Goal: Information Seeking & Learning: Learn about a topic

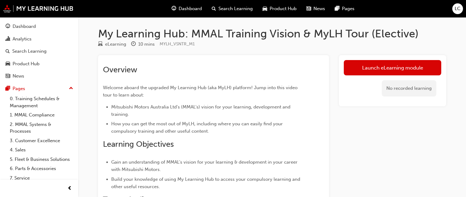
click at [183, 9] on span "Dashboard" at bounding box center [190, 8] width 23 height 7
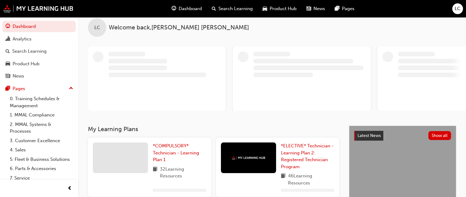
scroll to position [7, 0]
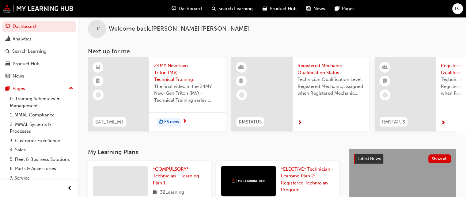
click at [175, 174] on link "*COMPULSORY* Technician - Learning Plan 1" at bounding box center [179, 176] width 53 height 21
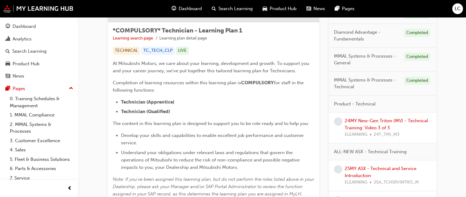
scroll to position [103, 0]
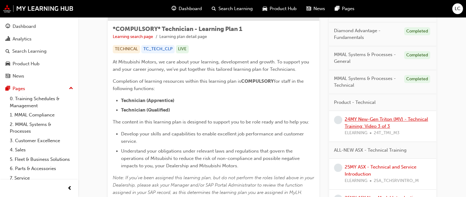
click at [366, 123] on link "24MY New-Gen Triton (MV) - Technical Training: Video 3 of 3" at bounding box center [386, 123] width 83 height 13
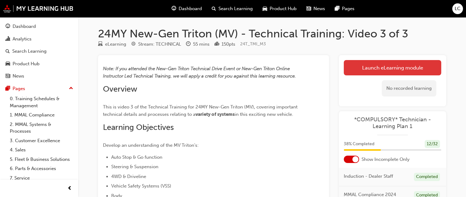
click at [393, 70] on link "Launch eLearning module" at bounding box center [393, 67] width 98 height 15
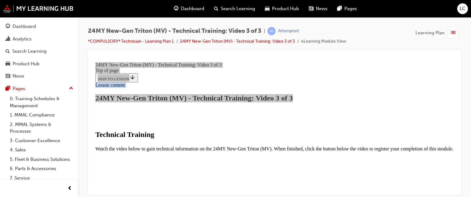
click at [471, 102] on div "24MY New-Gen Triton (MV) - Technical Training: Video 3 of 3 | Attempted *COMPUL…" at bounding box center [274, 99] width 393 height 165
click at [462, 96] on div "24MY New-Gen Triton (MV) - Technical Training: Video 3 of 3 | Attempted *COMPUL…" at bounding box center [274, 99] width 393 height 165
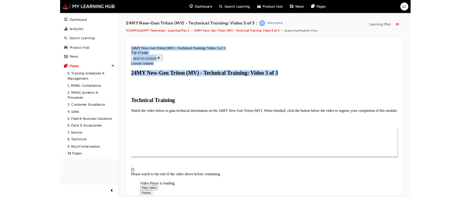
scroll to position [108, 0]
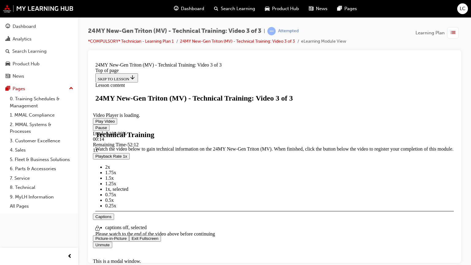
click at [110, 169] on span "2x" at bounding box center [107, 166] width 5 height 5
click at [110, 191] on span "1x" at bounding box center [107, 188] width 5 height 5
click at [132, 197] on span "Video player" at bounding box center [132, 238] width 0 height 5
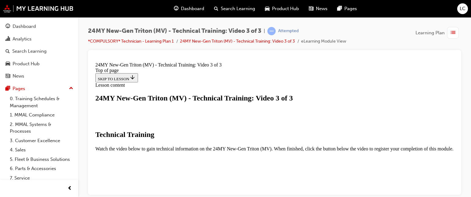
click at [449, 33] on div "button" at bounding box center [453, 33] width 12 height 12
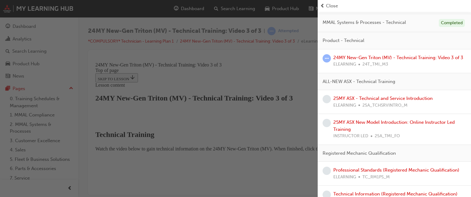
scroll to position [141, 0]
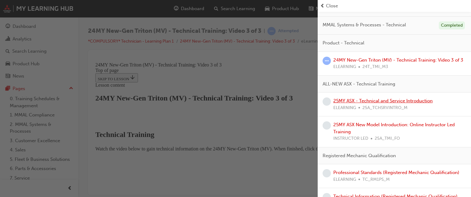
click at [400, 104] on link "25MY ASX - Technical and Service Introduction" at bounding box center [382, 101] width 99 height 6
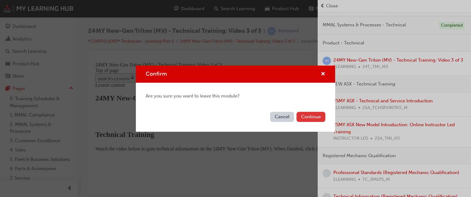
click at [309, 117] on button "Continue" at bounding box center [311, 117] width 29 height 10
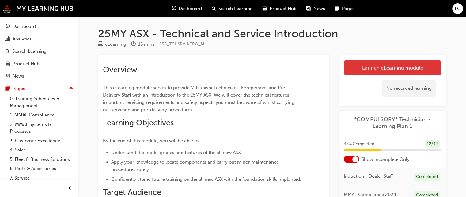
click at [375, 63] on link "Launch eLearning module" at bounding box center [393, 67] width 98 height 15
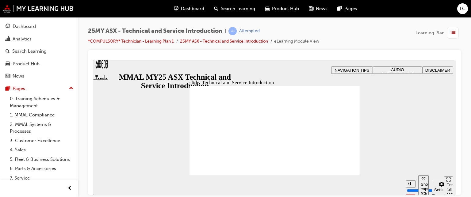
click at [446, 185] on div "Enter full-screen (Ctrl+Alt+F)" at bounding box center [448, 191] width 4 height 18
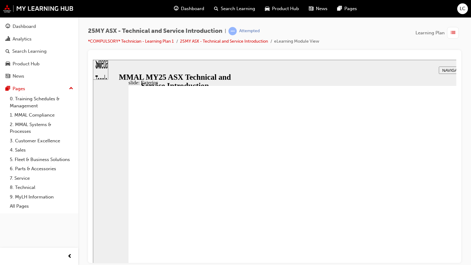
drag, startPoint x: 509, startPoint y: 67, endPoint x: 508, endPoint y: 69, distance: 3.2
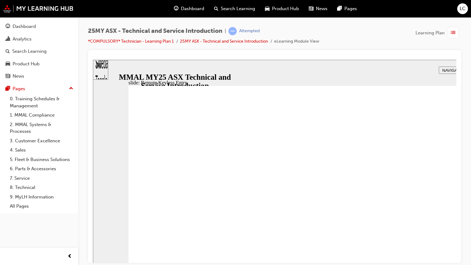
type input "15"
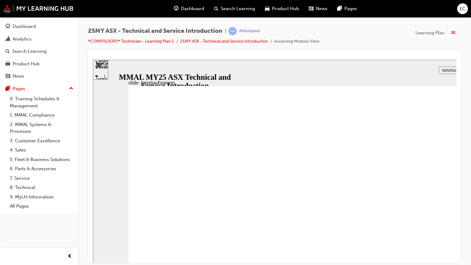
type input "4"
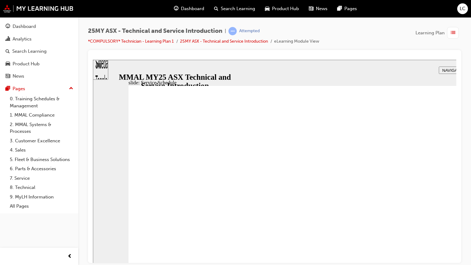
radio input "true"
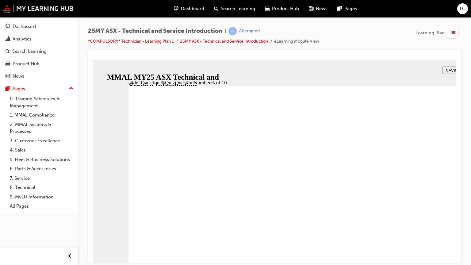
radio input "true"
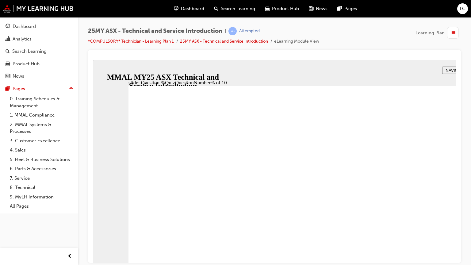
radio input "true"
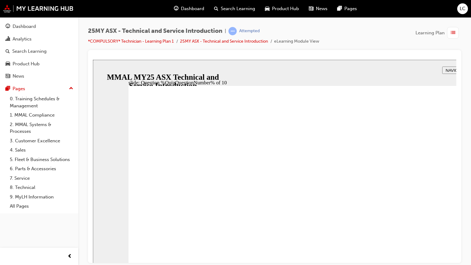
radio input "true"
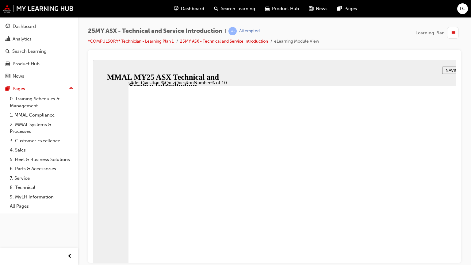
radio input "true"
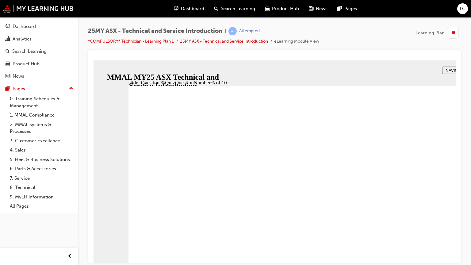
radio input "true"
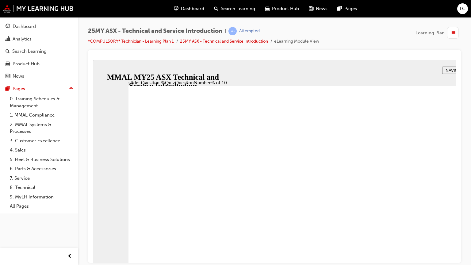
radio input "true"
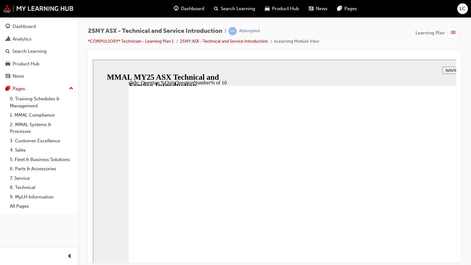
radio input "true"
drag, startPoint x: 278, startPoint y: 273, endPoint x: 308, endPoint y: 265, distance: 30.6
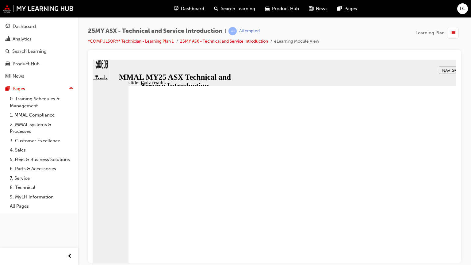
radio input "true"
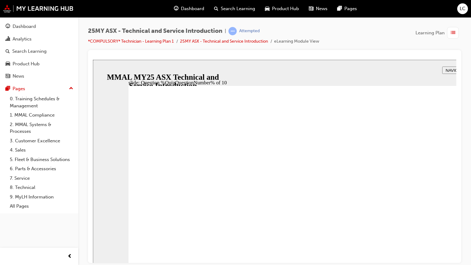
radio input "true"
drag, startPoint x: 166, startPoint y: 165, endPoint x: 179, endPoint y: 212, distance: 48.8
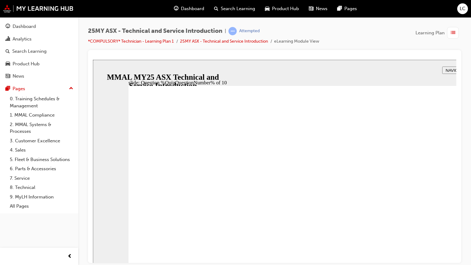
radio input "false"
radio input "true"
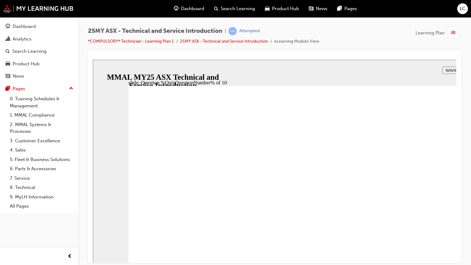
radio input "true"
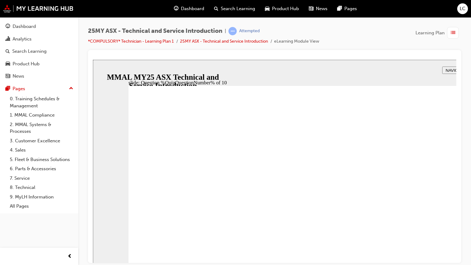
radio input "true"
drag, startPoint x: 193, startPoint y: 182, endPoint x: 151, endPoint y: 192, distance: 43.2
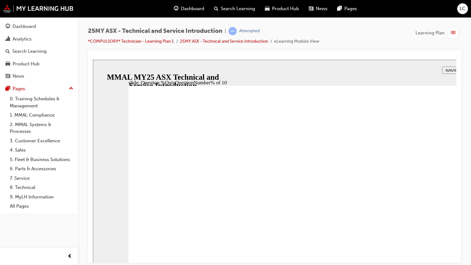
radio input "false"
radio input "true"
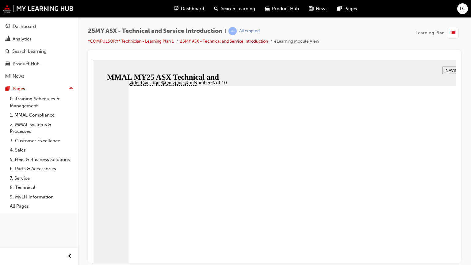
radio input "true"
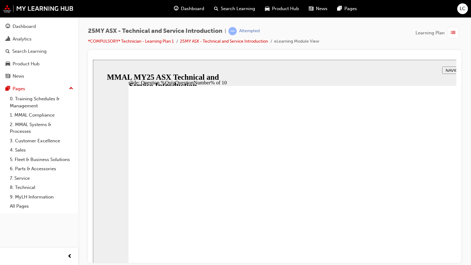
radio input "false"
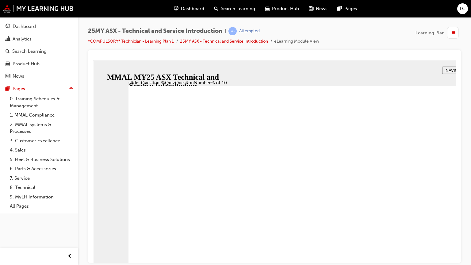
radio input "true"
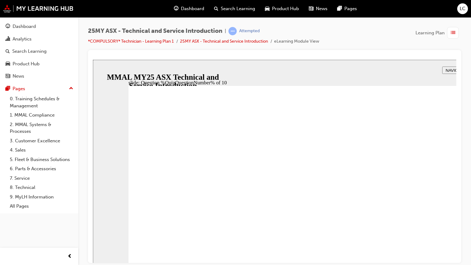
radio input "true"
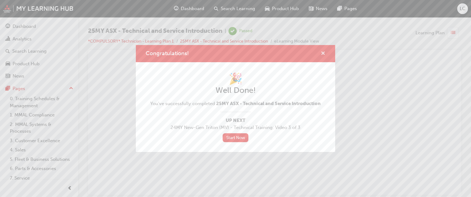
click at [323, 51] on span "cross-icon" at bounding box center [323, 54] width 5 height 6
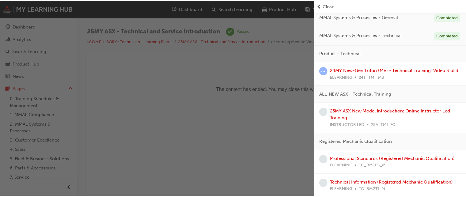
scroll to position [118, 0]
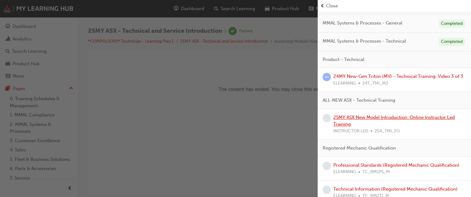
click at [385, 121] on link "25MY ASX New Model Introduction: Online Instructor Led Training" at bounding box center [393, 121] width 121 height 13
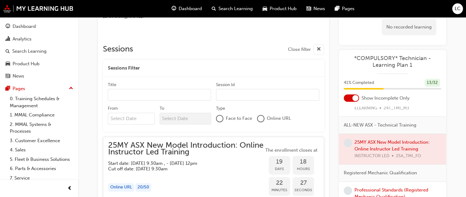
scroll to position [138, 0]
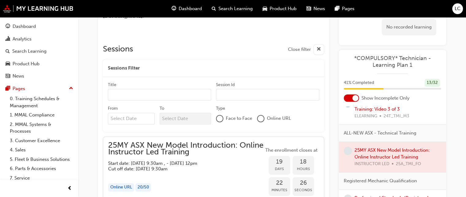
click at [367, 152] on div at bounding box center [392, 157] width 107 height 31
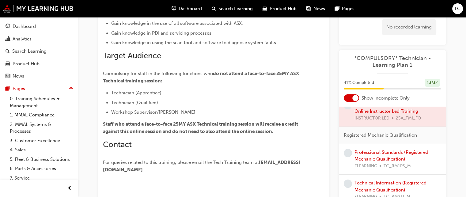
scroll to position [179, 0]
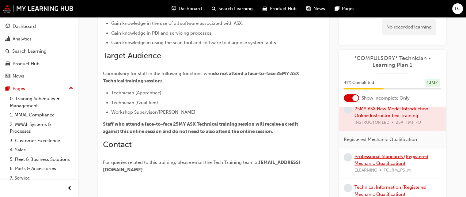
click at [417, 157] on link "Professional Standards (Registered Mechanic Qualification)" at bounding box center [392, 160] width 74 height 13
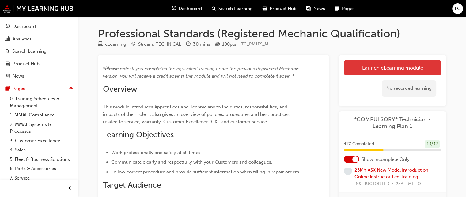
click at [401, 61] on link "Launch eLearning module" at bounding box center [393, 67] width 98 height 15
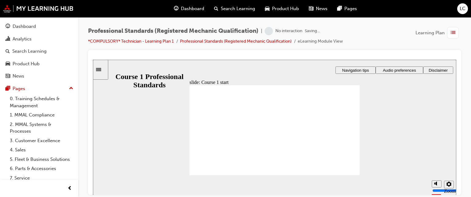
click at [388, 165] on div "slide: Welcome to your Registered Mechanic qualification Rectangle 1 Rectangle …" at bounding box center [274, 127] width 363 height 136
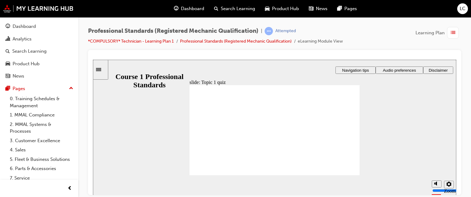
radio input "true"
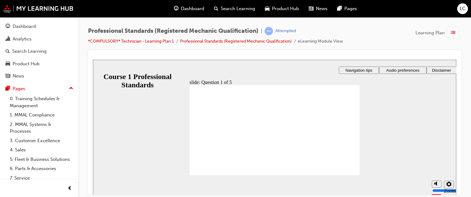
radio input "true"
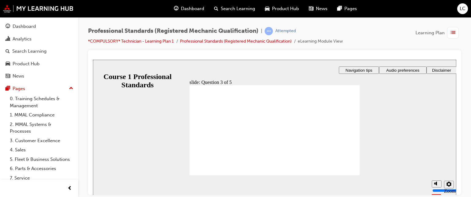
radio input "true"
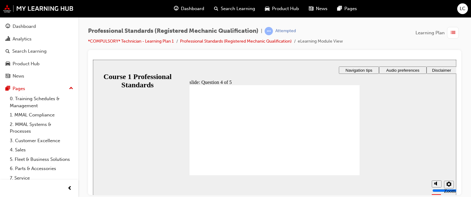
radio input "false"
radio input "true"
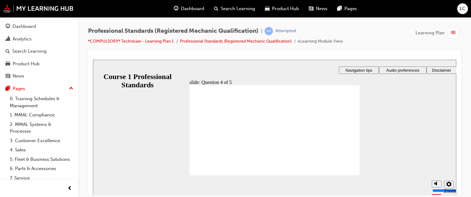
checkbox input "true"
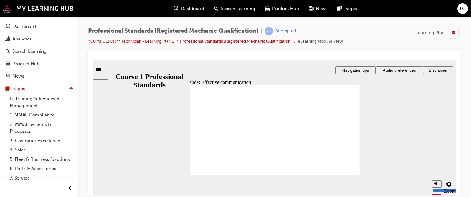
radio input "true"
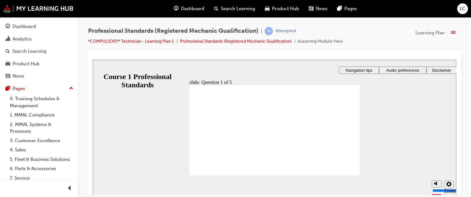
radio input "true"
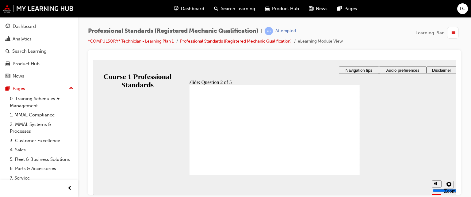
checkbox input "true"
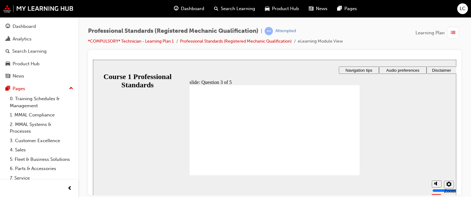
radio input "true"
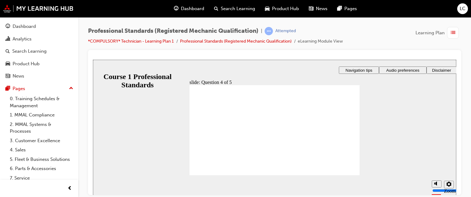
radio input "true"
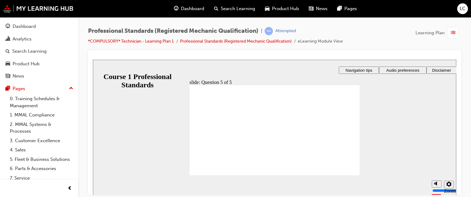
click at [350, 169] on span "Demonstrate professional and safe behaviour when performing service tasks 1 Obj…" at bounding box center [275, 180] width 170 height 191
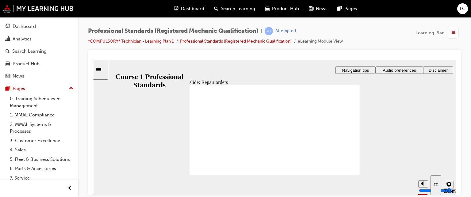
click at [458, 34] on div "button" at bounding box center [453, 33] width 12 height 12
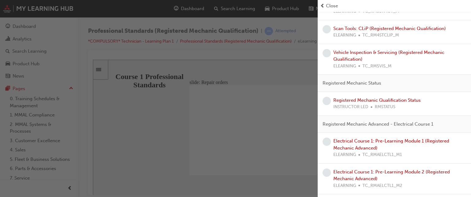
scroll to position [325, 0]
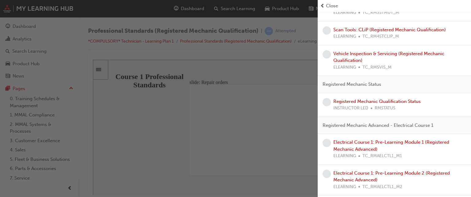
click at [204, 82] on div "button" at bounding box center [159, 98] width 318 height 197
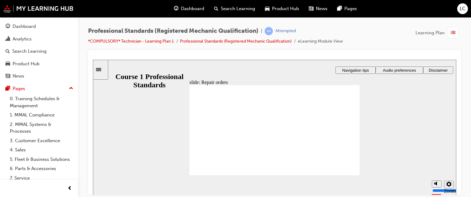
checkbox input "true"
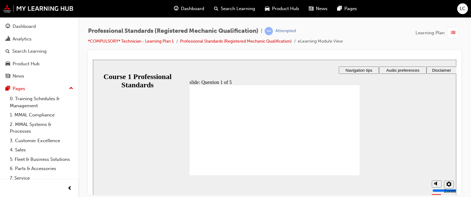
checkbox input "true"
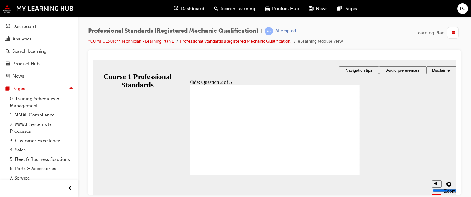
radio input "true"
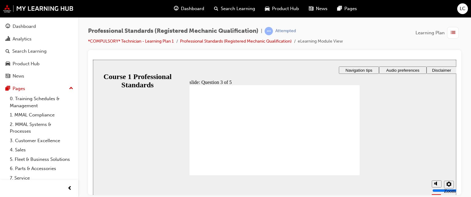
radio input "true"
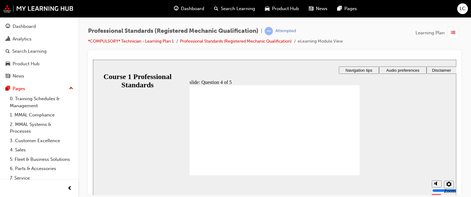
radio input "true"
checkbox input "true"
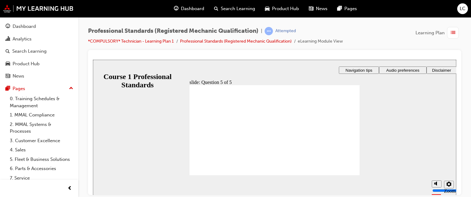
checkbox input "true"
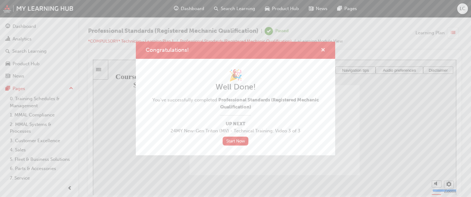
click at [324, 49] on span "cross-icon" at bounding box center [323, 51] width 5 height 6
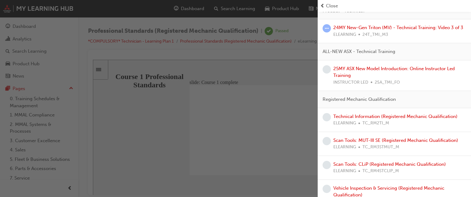
scroll to position [165, 0]
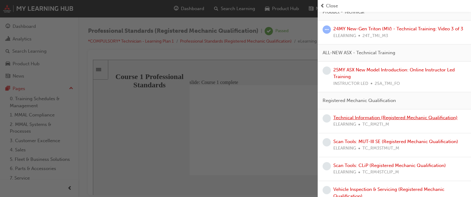
click at [374, 121] on link "Technical Information (Registered Mechanic Qualification)" at bounding box center [395, 118] width 124 height 6
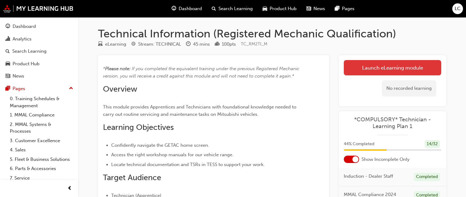
click at [369, 72] on link "Launch eLearning module" at bounding box center [393, 67] width 98 height 15
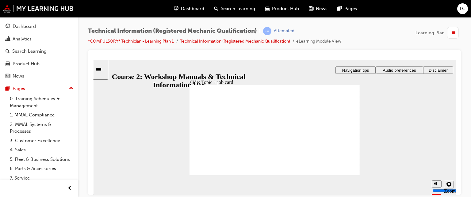
click at [456, 33] on div "button" at bounding box center [453, 33] width 12 height 12
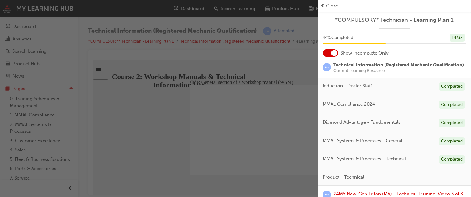
click at [323, 5] on span "prev-icon" at bounding box center [322, 5] width 5 height 7
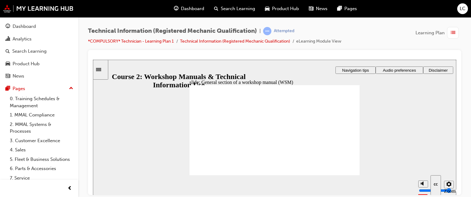
click at [451, 30] on span "list-icon" at bounding box center [453, 33] width 5 height 8
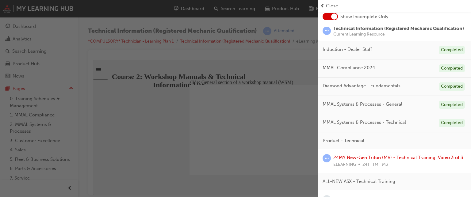
scroll to position [40, 0]
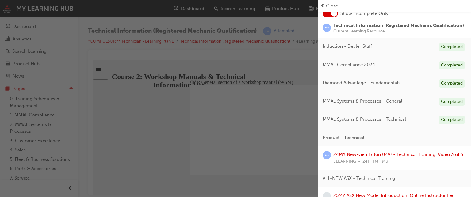
click at [91, 49] on div "button" at bounding box center [159, 98] width 318 height 197
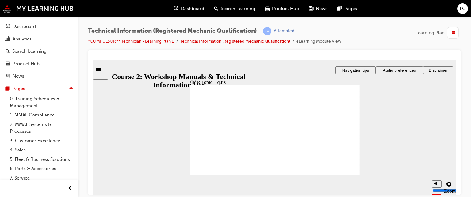
drag, startPoint x: 347, startPoint y: 170, endPoint x: 314, endPoint y: 138, distance: 47.1
drag, startPoint x: 253, startPoint y: 155, endPoint x: 270, endPoint y: 134, distance: 27.4
drag, startPoint x: 270, startPoint y: 151, endPoint x: 272, endPoint y: 119, distance: 31.7
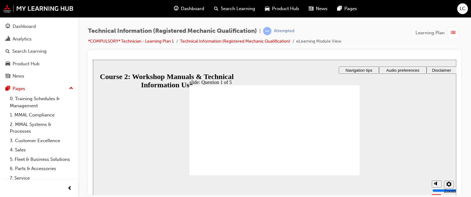
drag, startPoint x: 278, startPoint y: 150, endPoint x: 315, endPoint y: 134, distance: 40.7
drag, startPoint x: 297, startPoint y: 153, endPoint x: 322, endPoint y: 121, distance: 41.3
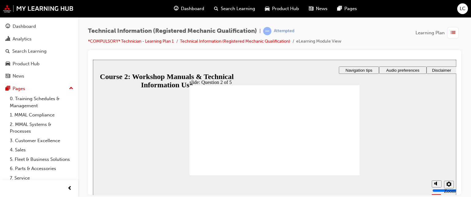
radio input "true"
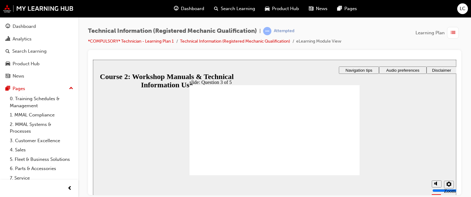
radio input "true"
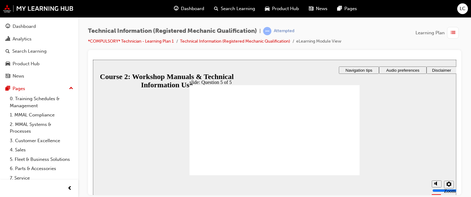
radio input "true"
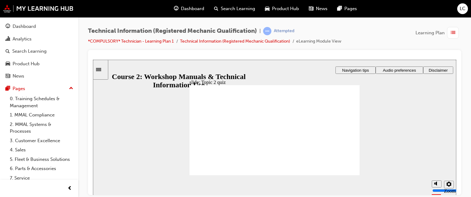
checkbox input "true"
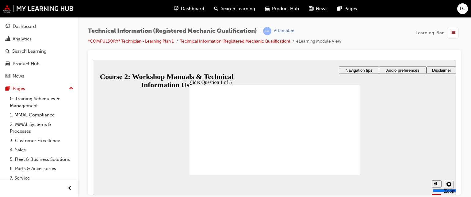
checkbox input "true"
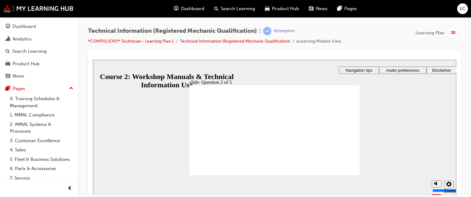
checkbox input "true"
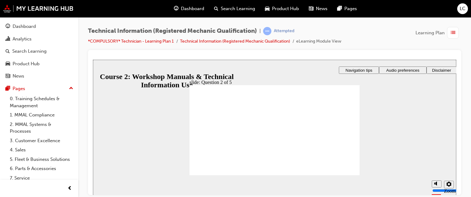
radio input "true"
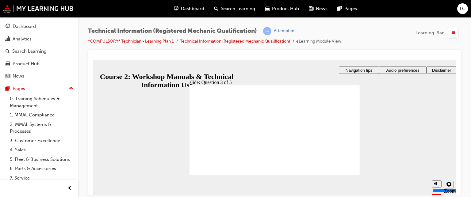
radio input "true"
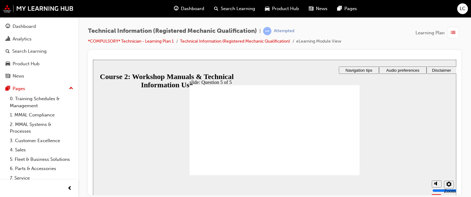
checkbox input "true"
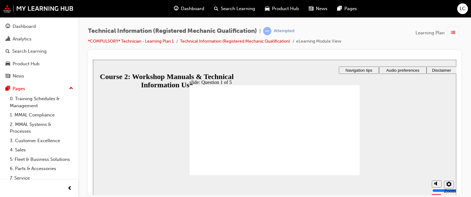
checkbox input "true"
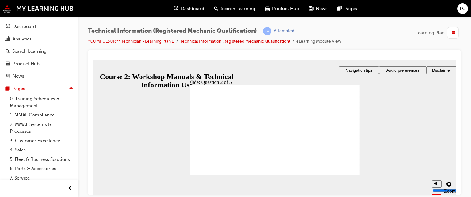
checkbox input "true"
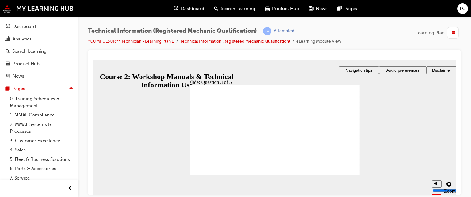
radio input "true"
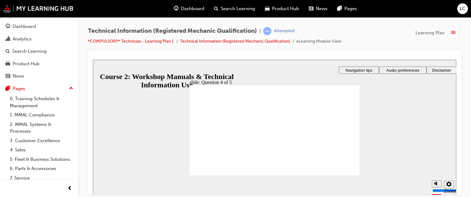
drag, startPoint x: 213, startPoint y: 162, endPoint x: 214, endPoint y: 166, distance: 3.6
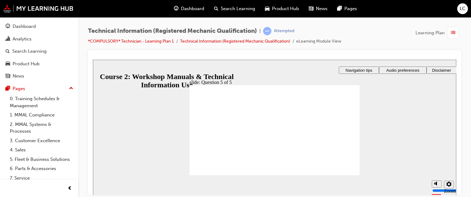
drag, startPoint x: 332, startPoint y: 159, endPoint x: 280, endPoint y: 153, distance: 52.5
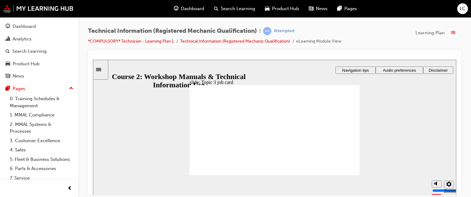
click at [338, 30] on div "Technical Information (Registered Mechanic Qualification) | Attempted" at bounding box center [214, 31] width 253 height 8
click at [452, 30] on span "list-icon" at bounding box center [453, 33] width 5 height 8
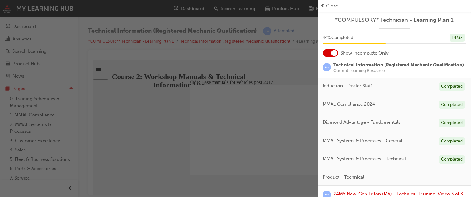
click at [329, 7] on span "Close" at bounding box center [332, 5] width 12 height 7
